Goal: Transaction & Acquisition: Purchase product/service

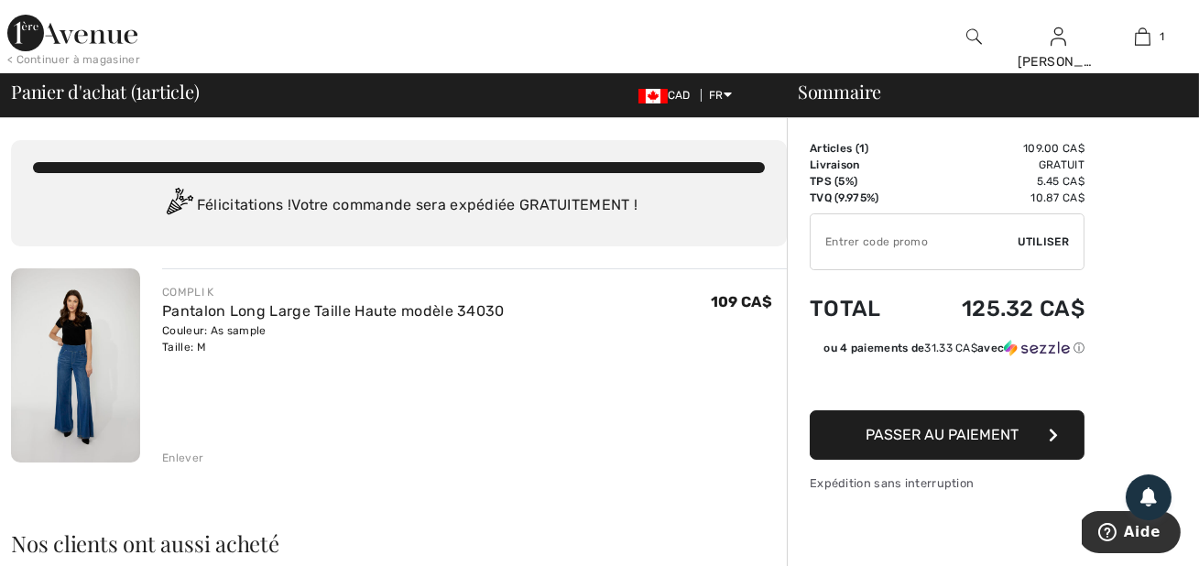
click at [190, 453] on div "Enlever" at bounding box center [182, 458] width 41 height 16
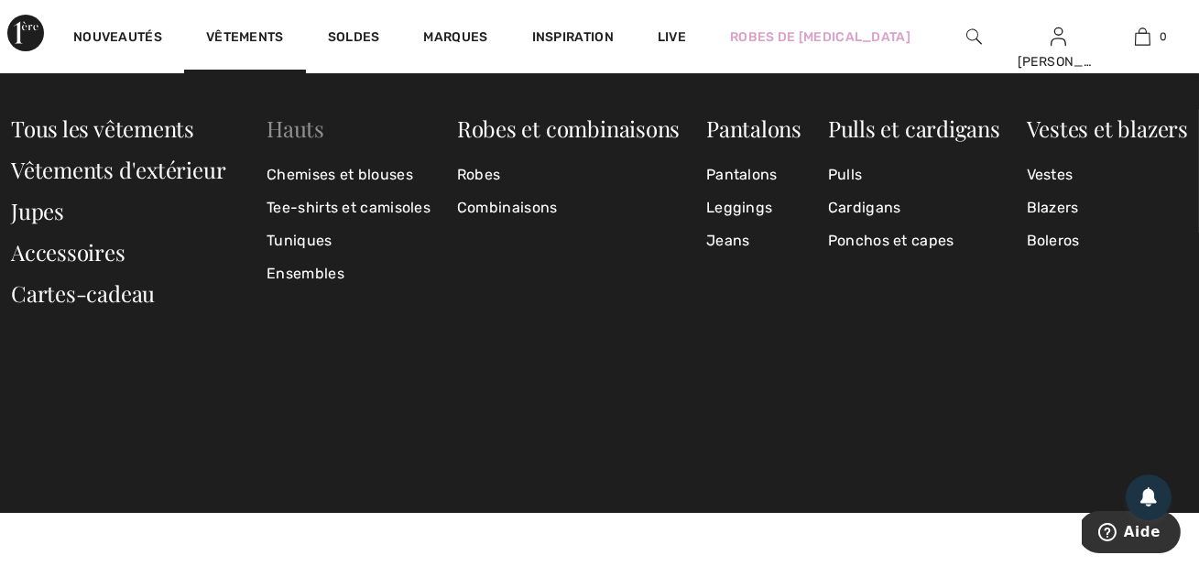
click at [290, 125] on link "Hauts" at bounding box center [296, 128] width 58 height 29
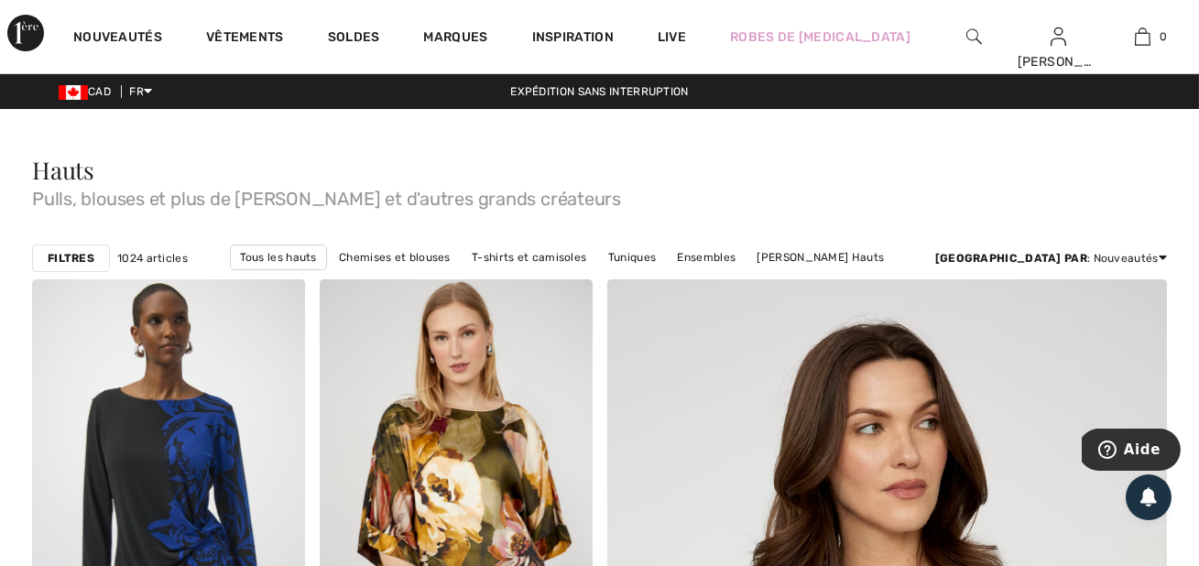
click at [83, 252] on strong "Filtres" at bounding box center [71, 258] width 47 height 16
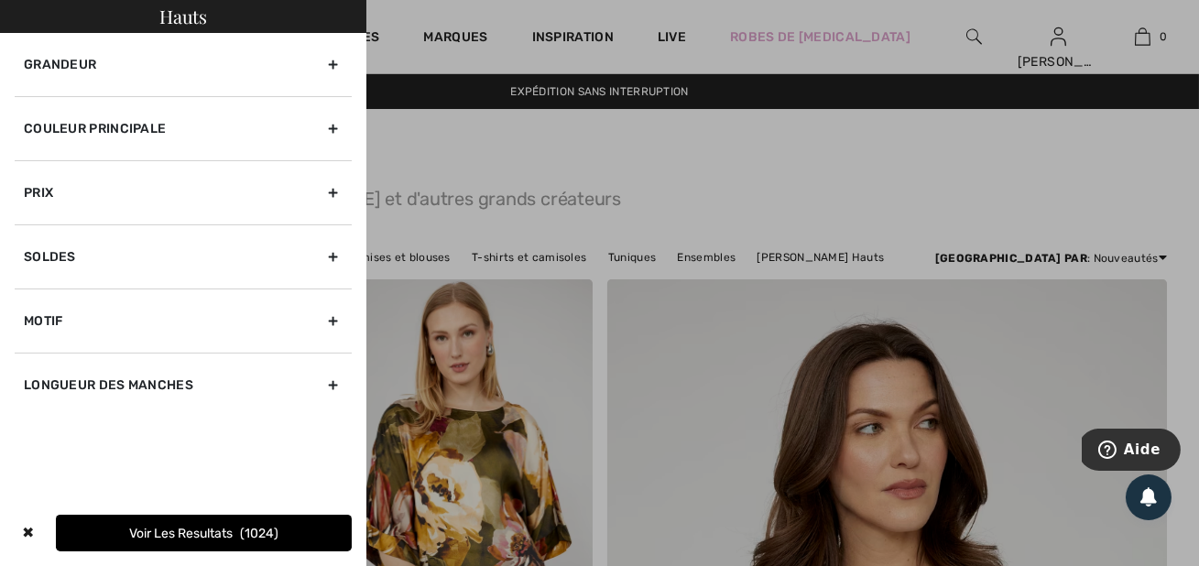
click at [332, 125] on div "Couleur Principale" at bounding box center [183, 128] width 337 height 64
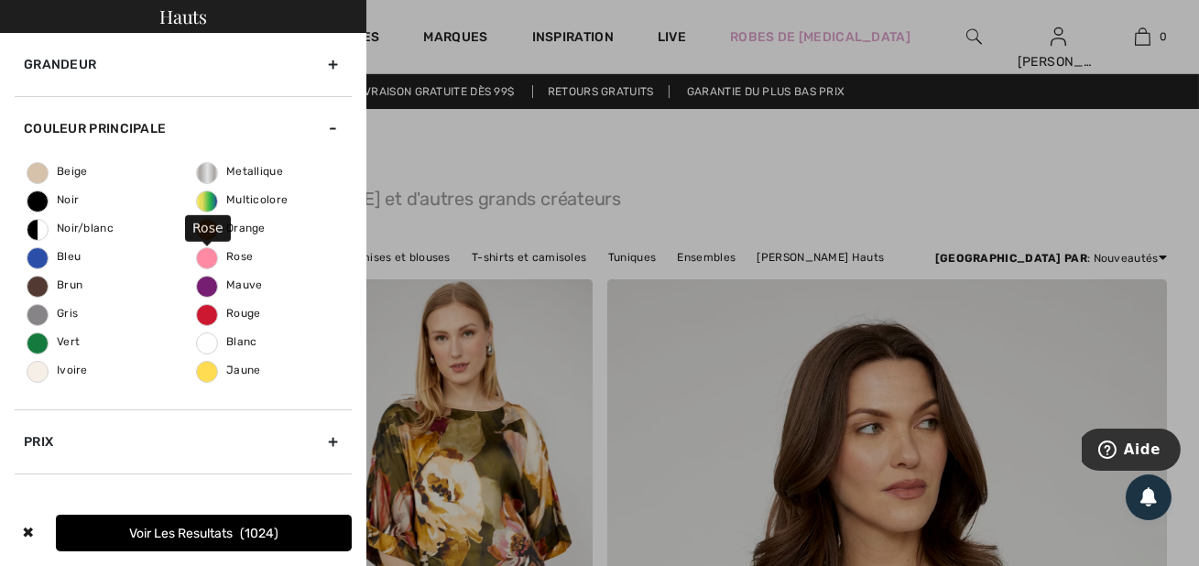
click at [213, 257] on span "Rose" at bounding box center [225, 256] width 56 height 13
click at [0, 0] on input "Rose" at bounding box center [0, 0] width 0 height 0
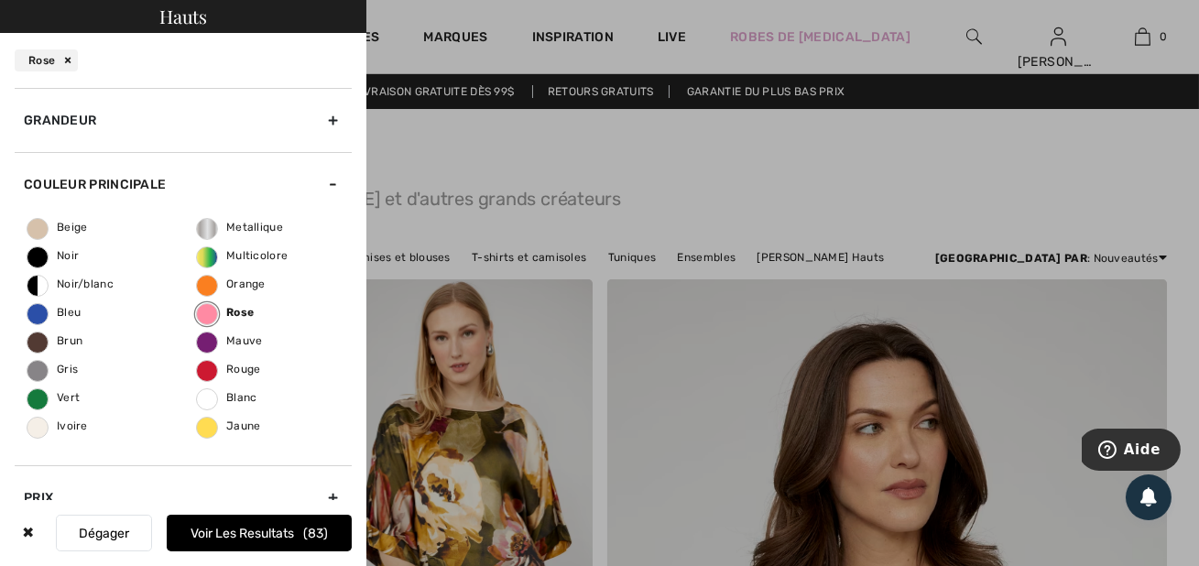
click at [256, 538] on button "Voir les resultats 83" at bounding box center [259, 533] width 185 height 37
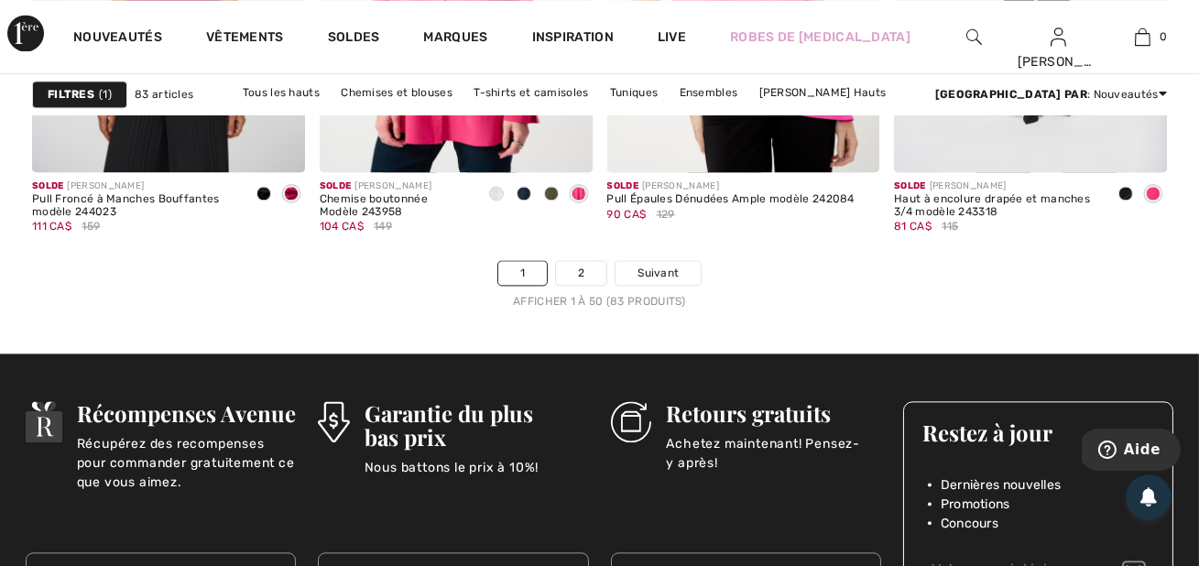
scroll to position [7694, 0]
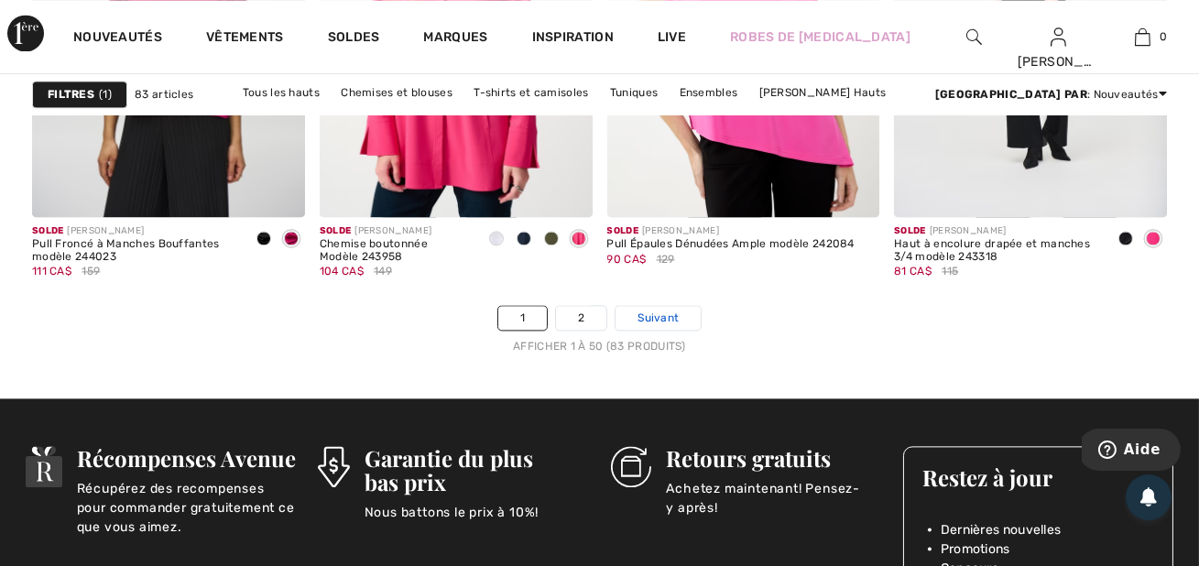
click at [654, 311] on span "Suivant" at bounding box center [658, 318] width 41 height 16
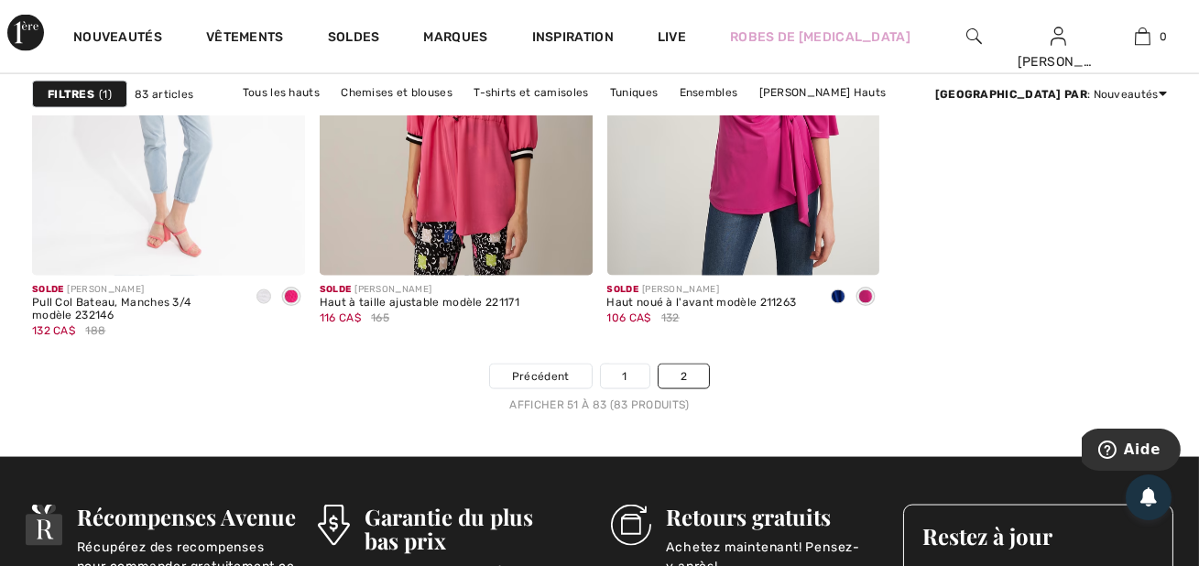
scroll to position [5395, 0]
